Goal: Task Accomplishment & Management: Use online tool/utility

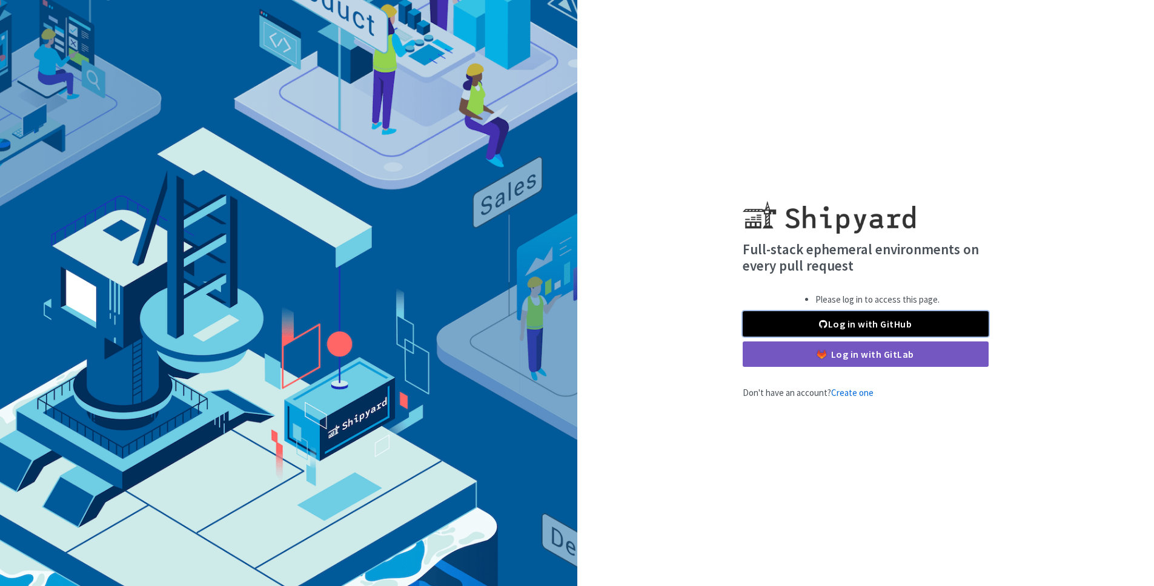
click at [855, 324] on link "Log in with GitHub" at bounding box center [866, 323] width 246 height 25
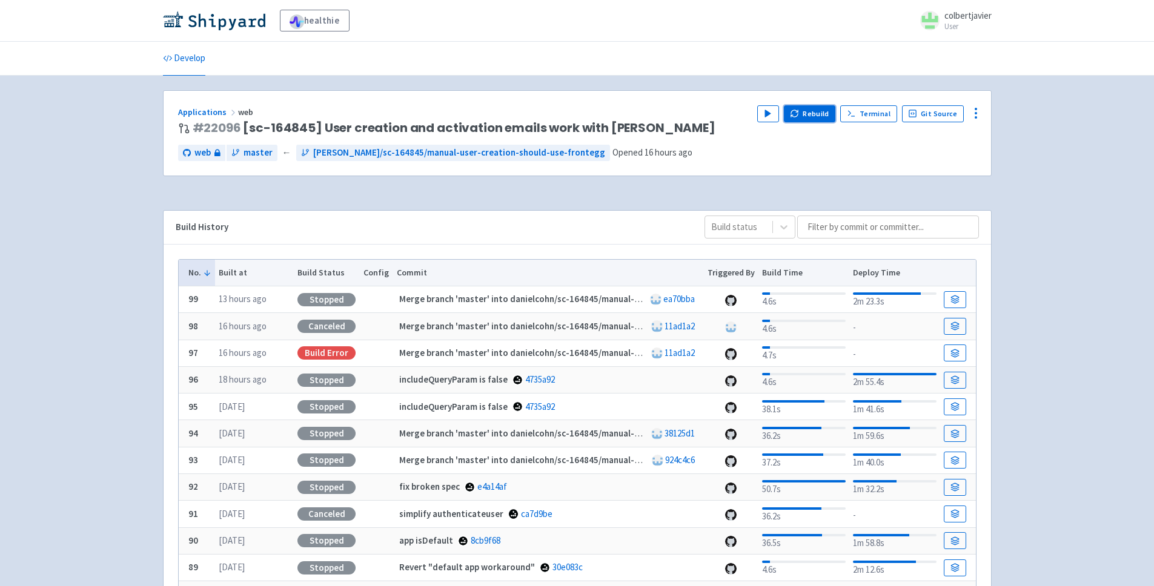
click at [814, 114] on button "Rebuild" at bounding box center [810, 113] width 52 height 17
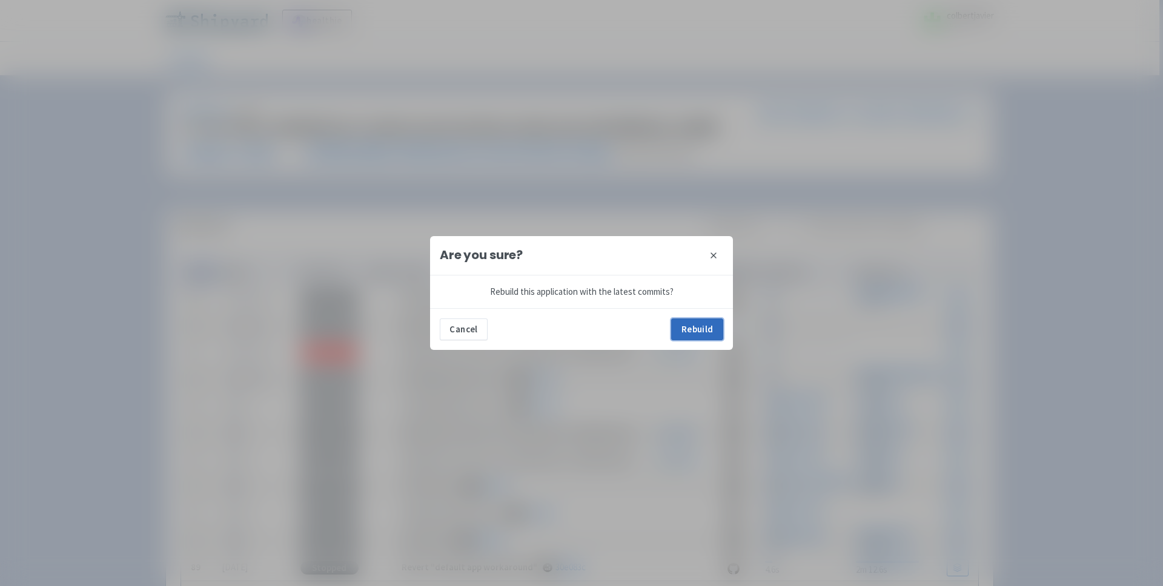
click at [710, 332] on button "Rebuild" at bounding box center [697, 330] width 52 height 22
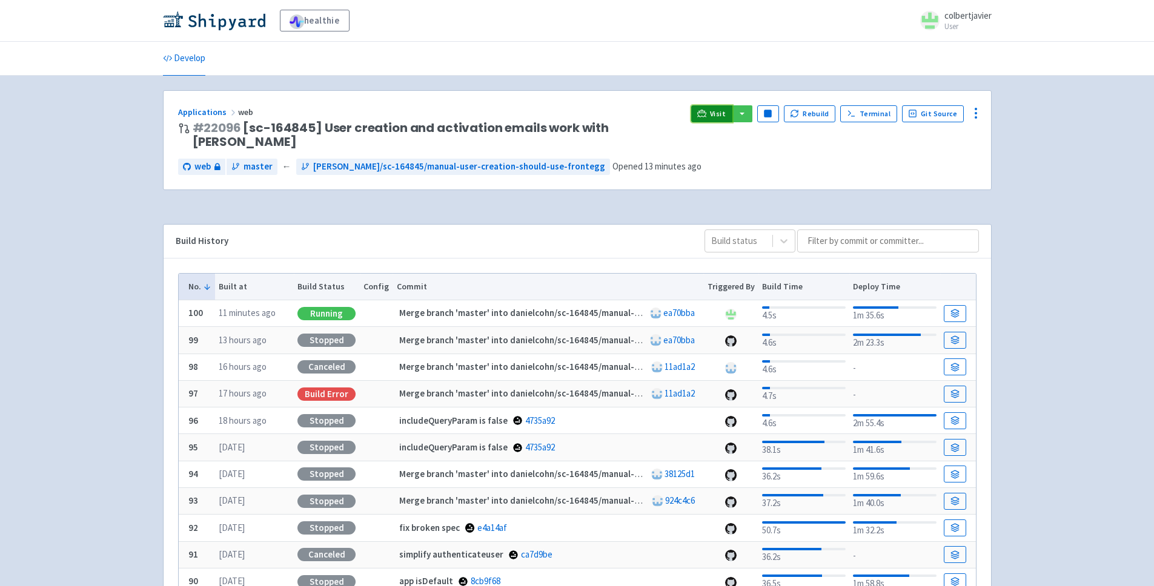
click at [726, 111] on span "Visit" at bounding box center [718, 114] width 16 height 10
